Goal: Find specific page/section: Find specific page/section

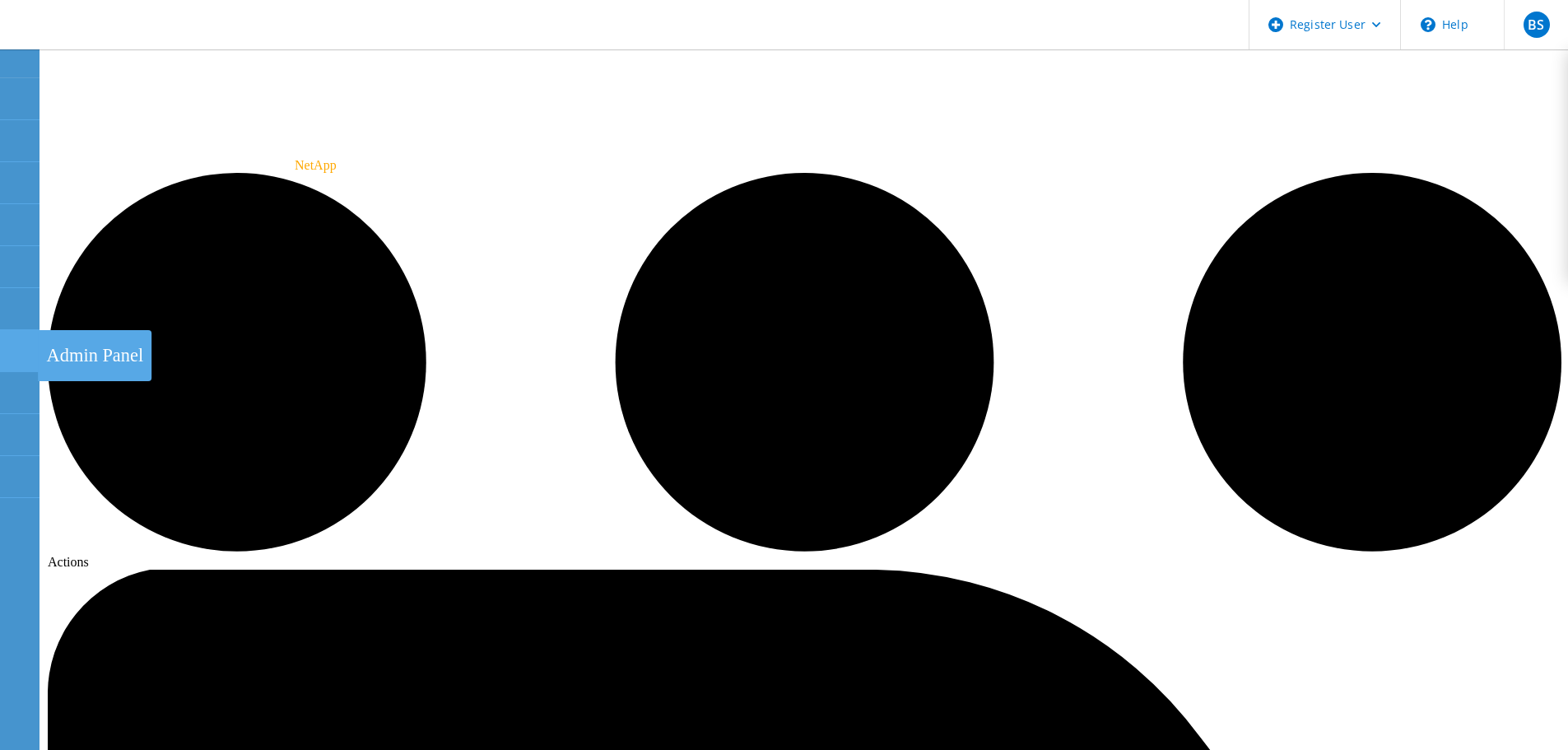
click at [9, 343] on use at bounding box center [9, 343] width 0 height 0
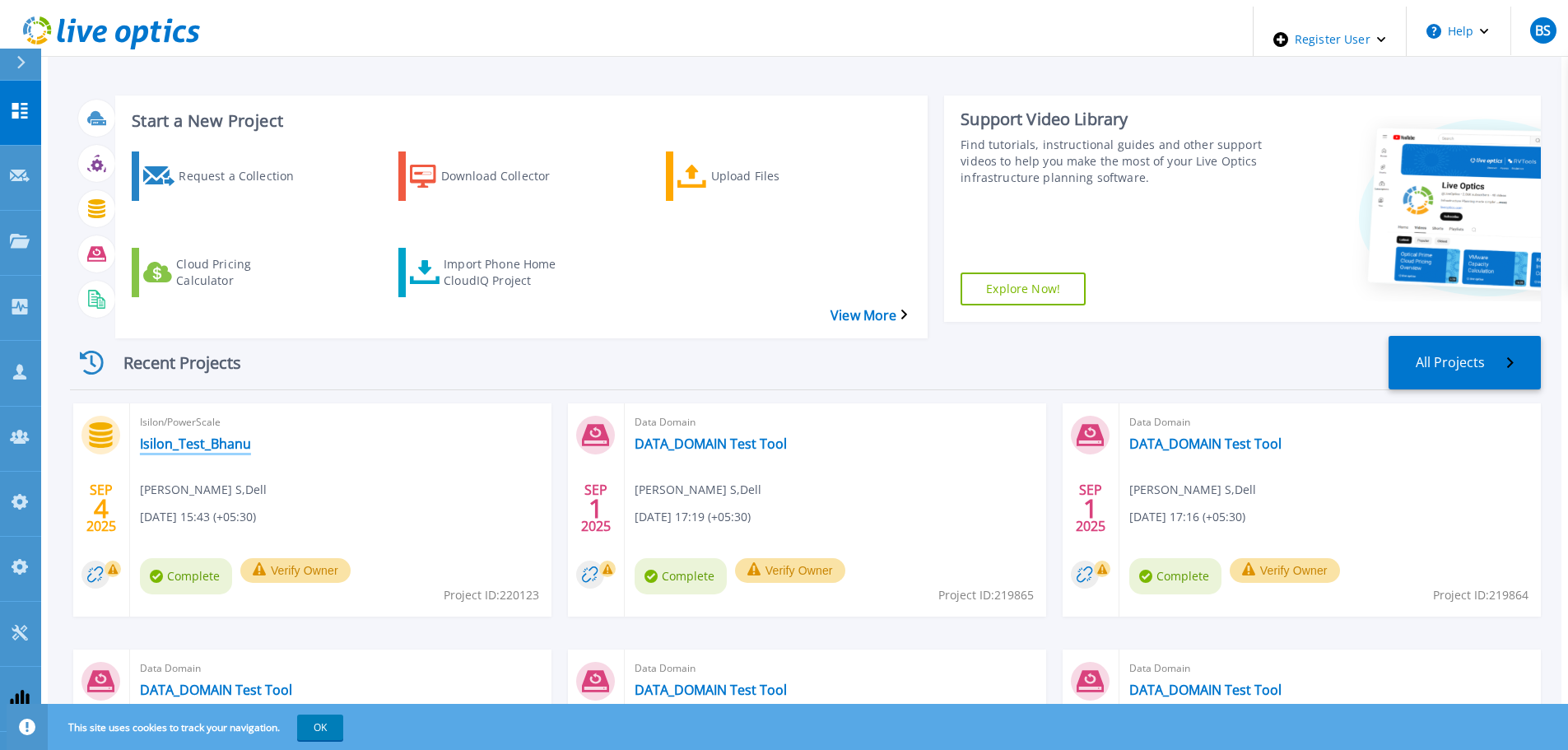
click at [165, 436] on link "Isilon_Test_Bhanu" at bounding box center [195, 444] width 111 height 17
